Goal: Information Seeking & Learning: Check status

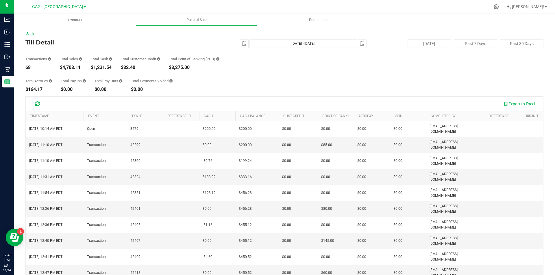
scroll to position [144, 303]
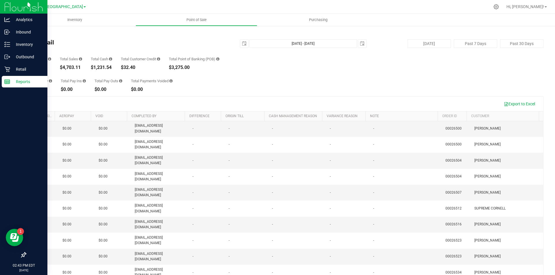
click at [9, 84] on icon at bounding box center [7, 82] width 6 height 6
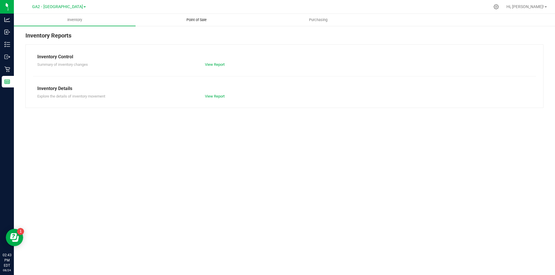
click at [237, 20] on uib-tab-heading "Point of Sale" at bounding box center [196, 20] width 121 height 12
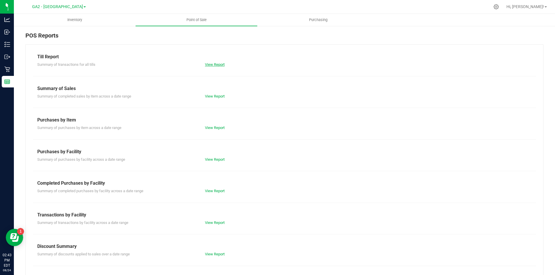
click at [218, 65] on link "View Report" at bounding box center [215, 64] width 20 height 4
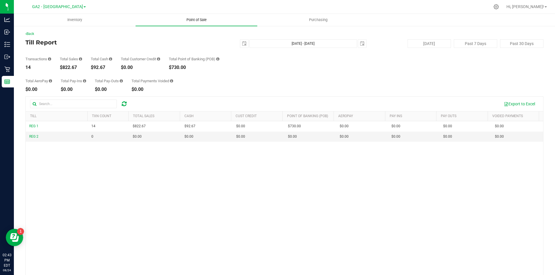
click at [214, 22] on span "Point of Sale" at bounding box center [197, 19] width 36 height 5
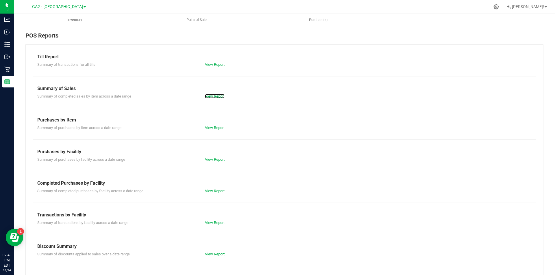
click at [213, 96] on link "View Report" at bounding box center [215, 96] width 20 height 4
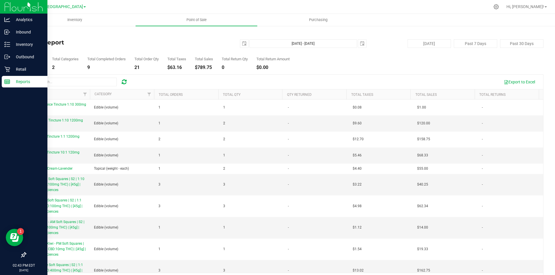
click at [1, 86] on link "Reports" at bounding box center [23, 82] width 47 height 12
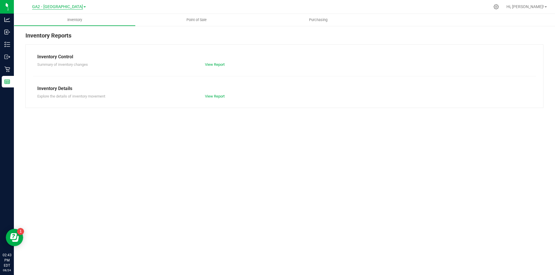
click at [67, 5] on span "GA2 - [GEOGRAPHIC_DATA]" at bounding box center [57, 6] width 51 height 5
click at [69, 21] on link "GA1 - [PERSON_NAME]" at bounding box center [59, 20] width 84 height 8
click at [210, 18] on span "Point of Sale" at bounding box center [197, 19] width 36 height 5
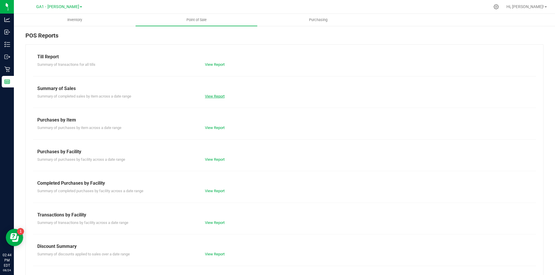
click at [212, 97] on link "View Report" at bounding box center [215, 96] width 20 height 4
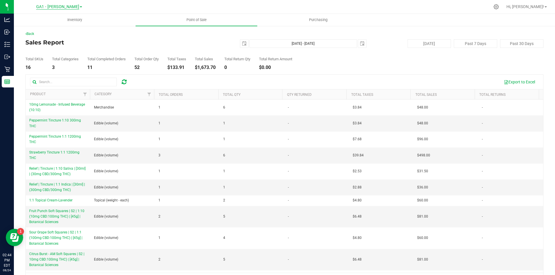
click at [62, 7] on span "GA1 - [PERSON_NAME]" at bounding box center [57, 6] width 43 height 5
click at [71, 35] on link "GA3 - Marietta" at bounding box center [59, 36] width 84 height 8
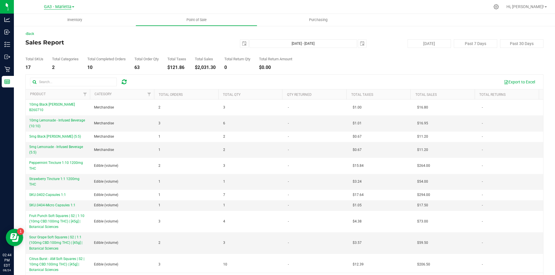
click at [64, 7] on span "GA3 - Marietta" at bounding box center [57, 6] width 27 height 5
click at [63, 43] on link "GA4 - [PERSON_NAME]" at bounding box center [59, 44] width 84 height 8
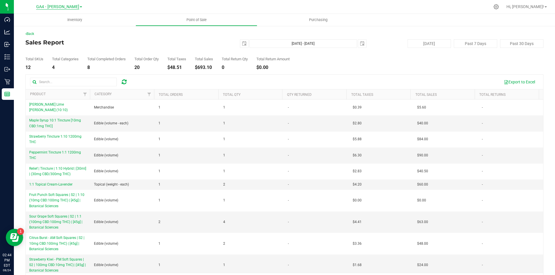
click at [60, 7] on span "GA4 - [PERSON_NAME]" at bounding box center [57, 6] width 43 height 5
click at [62, 28] on link "GA2 - [GEOGRAPHIC_DATA]" at bounding box center [59, 28] width 84 height 8
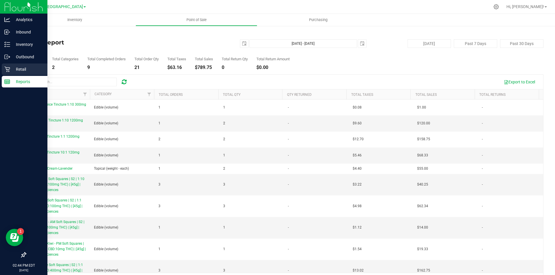
click at [38, 68] on p "Retail" at bounding box center [27, 69] width 35 height 7
